Goal: Transaction & Acquisition: Book appointment/travel/reservation

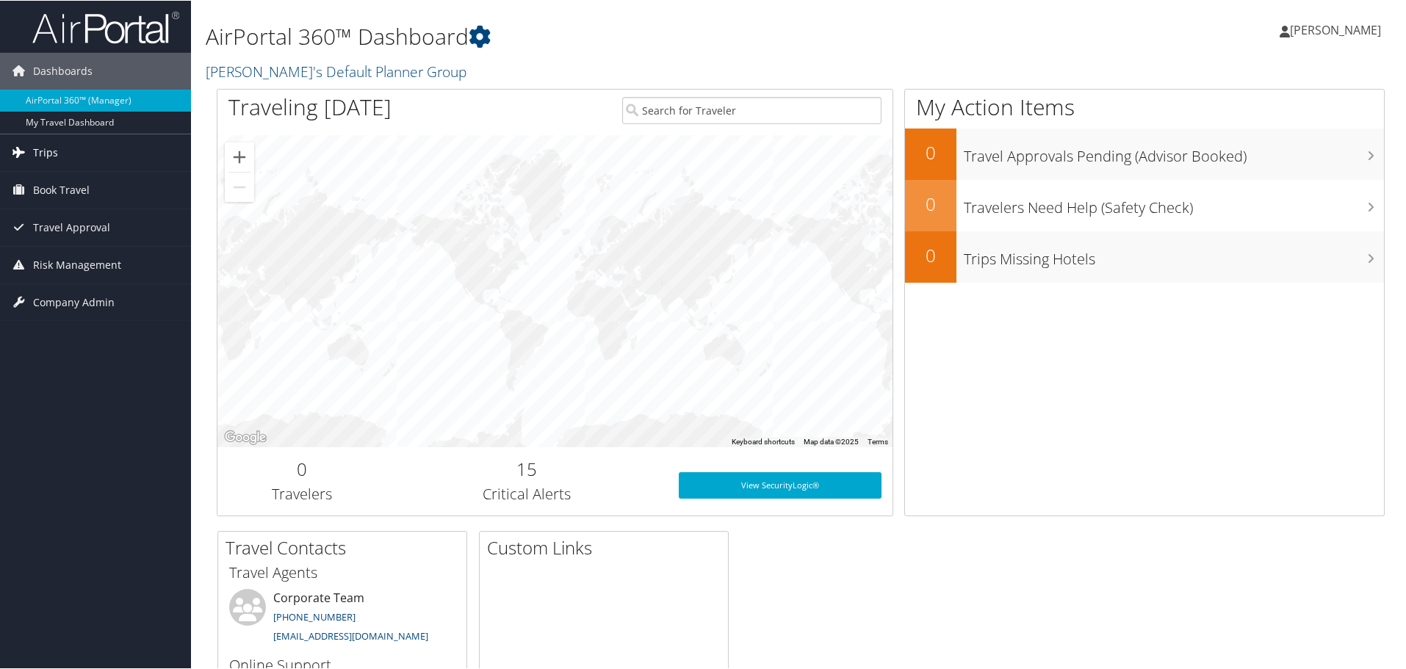
click at [71, 151] on link "Trips" at bounding box center [95, 152] width 191 height 37
click at [62, 265] on span "Book Travel" at bounding box center [61, 255] width 57 height 37
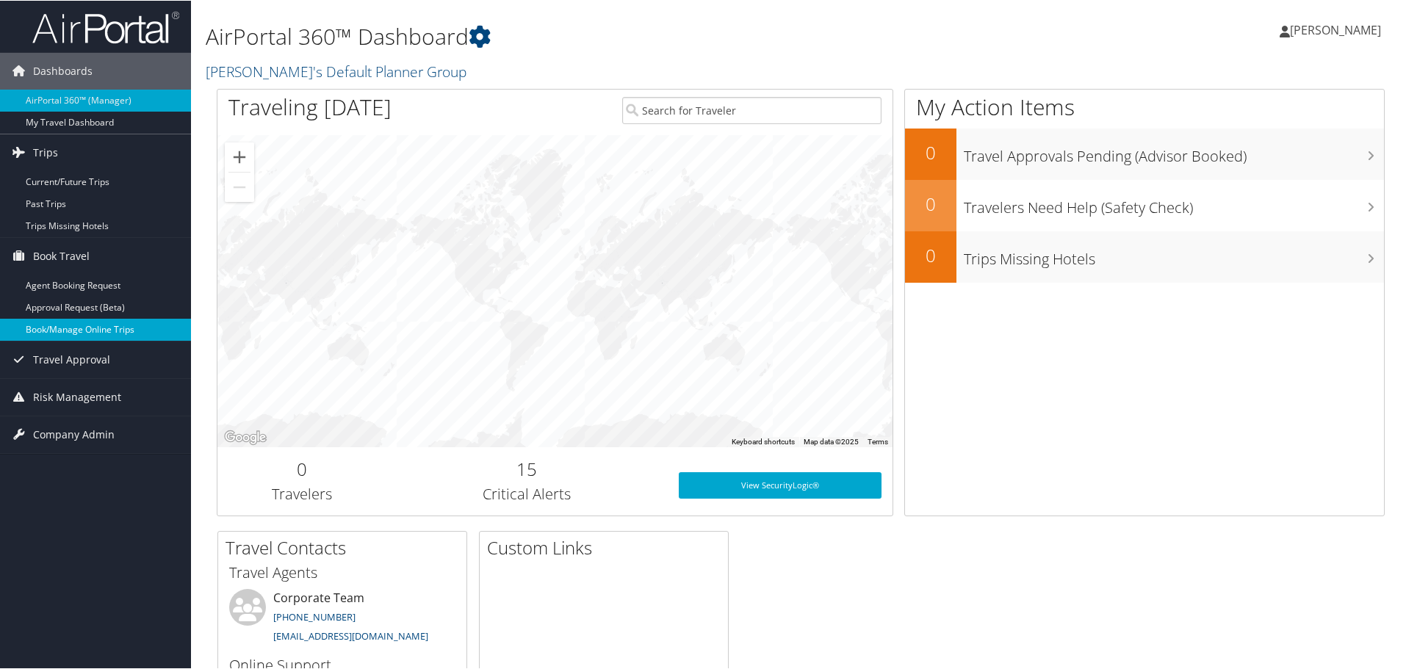
click at [85, 323] on link "Book/Manage Online Trips" at bounding box center [95, 329] width 191 height 22
